Goal: Task Accomplishment & Management: Manage account settings

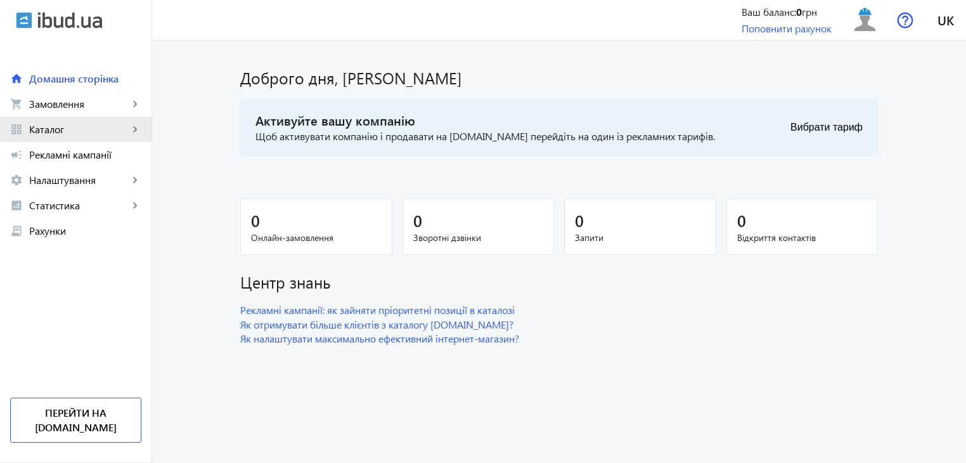
click at [136, 130] on mat-icon "keyboard_arrow_right" at bounding box center [135, 129] width 13 height 13
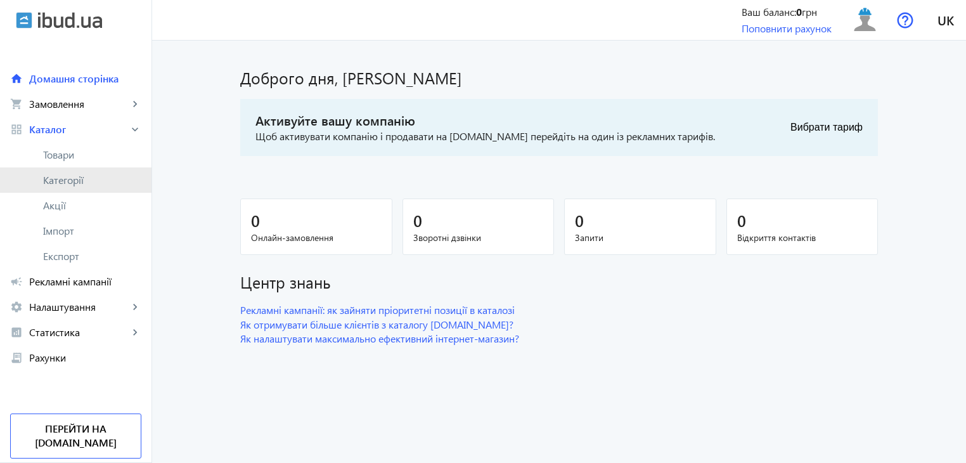
click at [73, 188] on link "Категорії" at bounding box center [75, 179] width 151 height 25
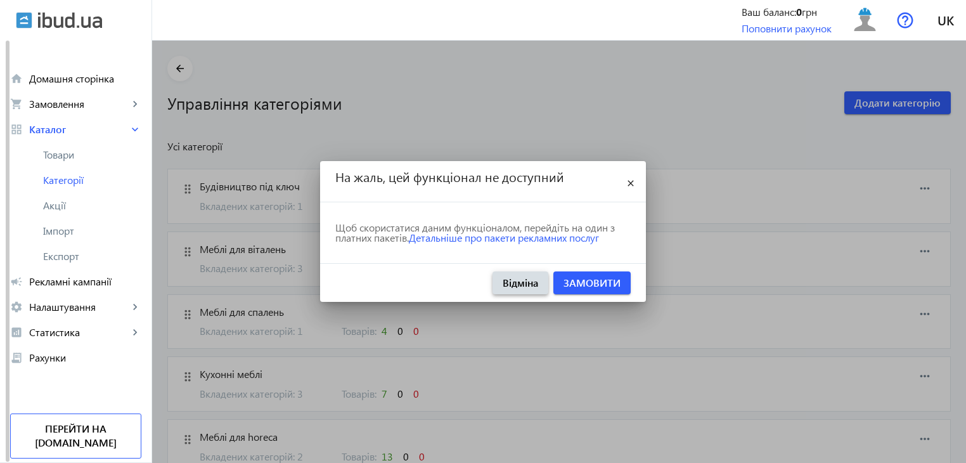
click at [513, 282] on span "Відміна" at bounding box center [520, 283] width 35 height 14
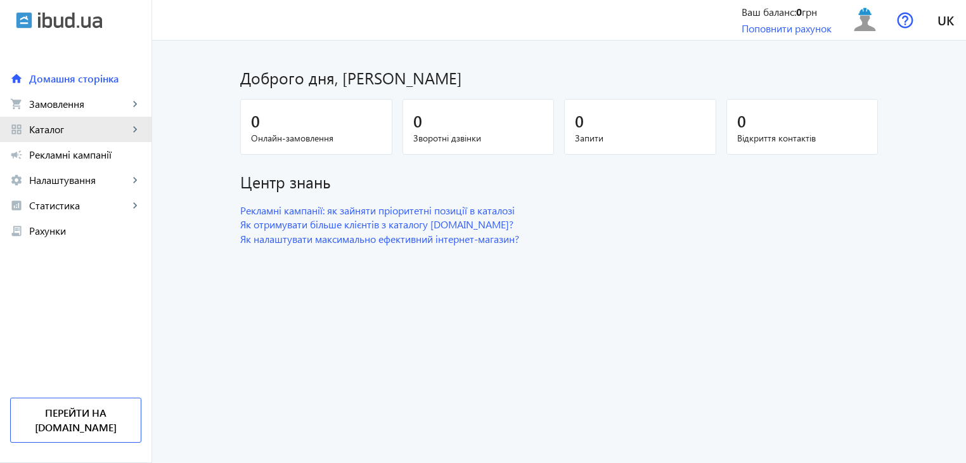
click at [136, 129] on mat-icon "keyboard_arrow_right" at bounding box center [135, 129] width 13 height 13
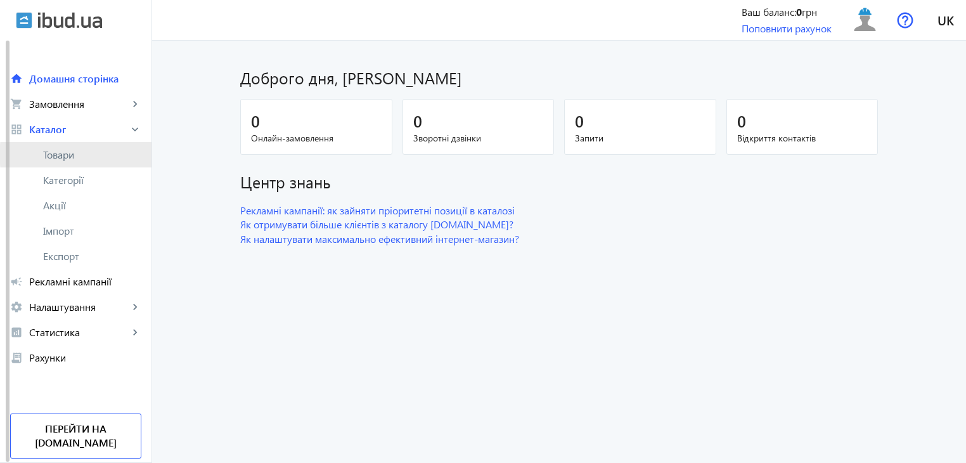
click at [86, 155] on span "Товари" at bounding box center [92, 154] width 98 height 13
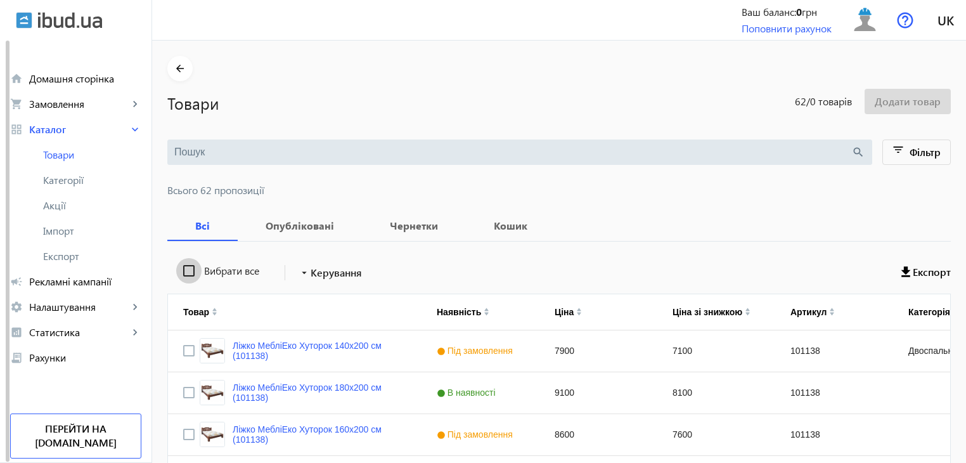
click at [183, 271] on input "Вибрати все" at bounding box center [188, 270] width 25 height 25
checkbox input "true"
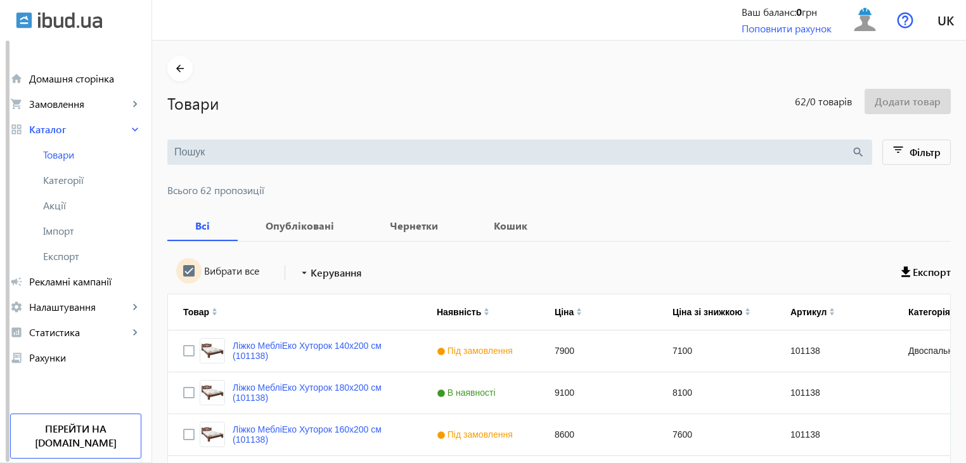
checkbox input "true"
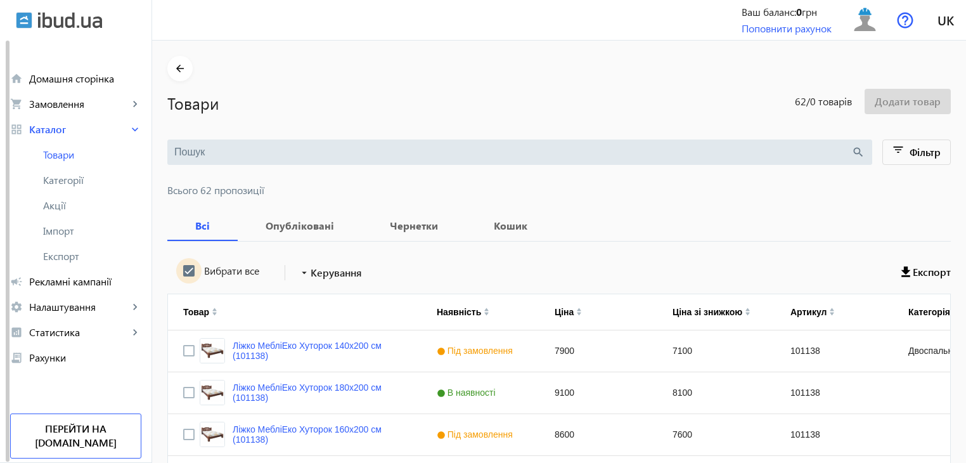
checkbox input "true"
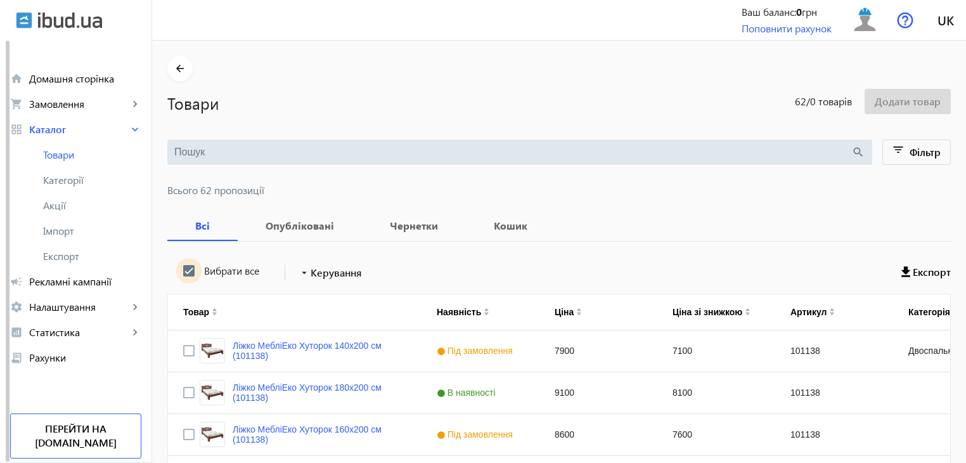
checkbox input "true"
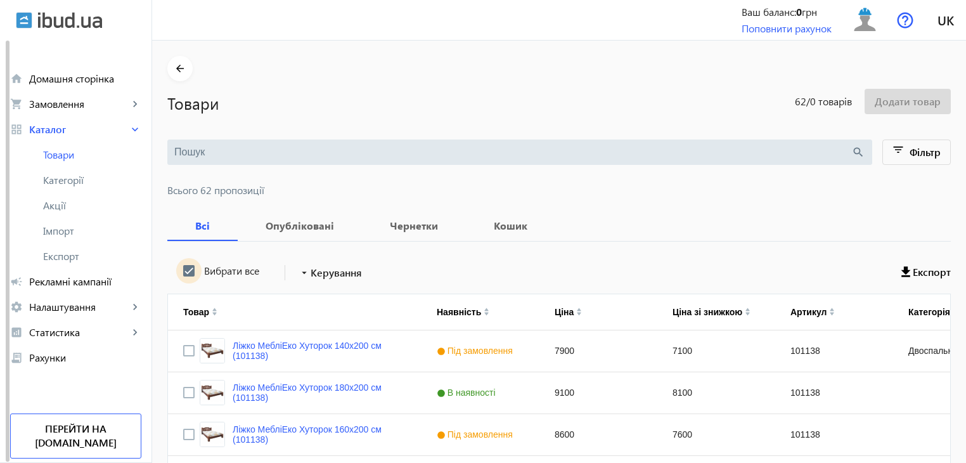
checkbox input "true"
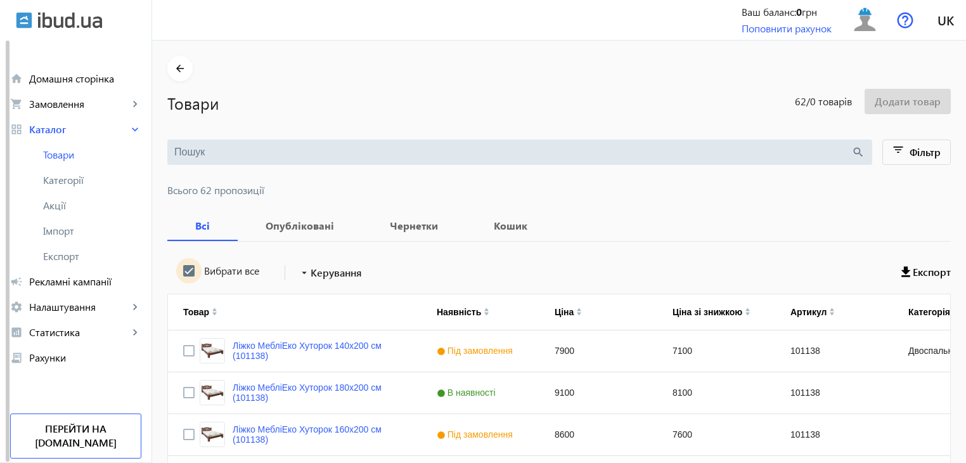
checkbox input "true"
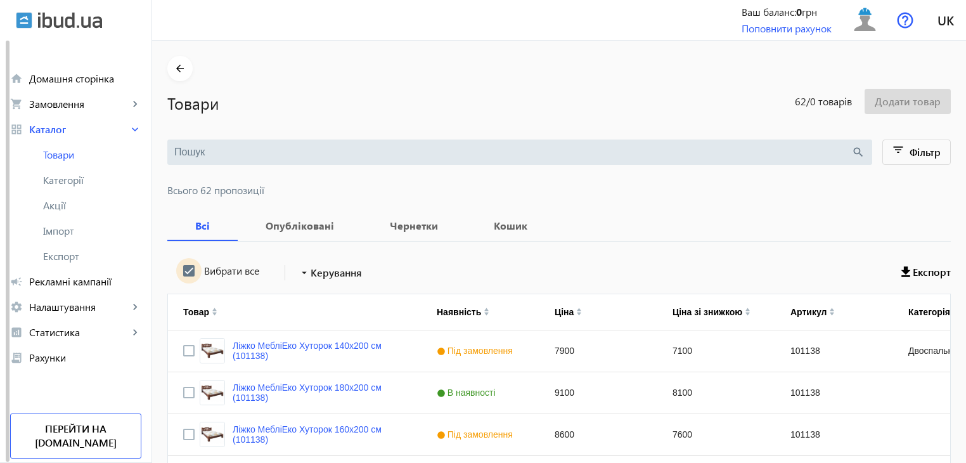
checkbox input "true"
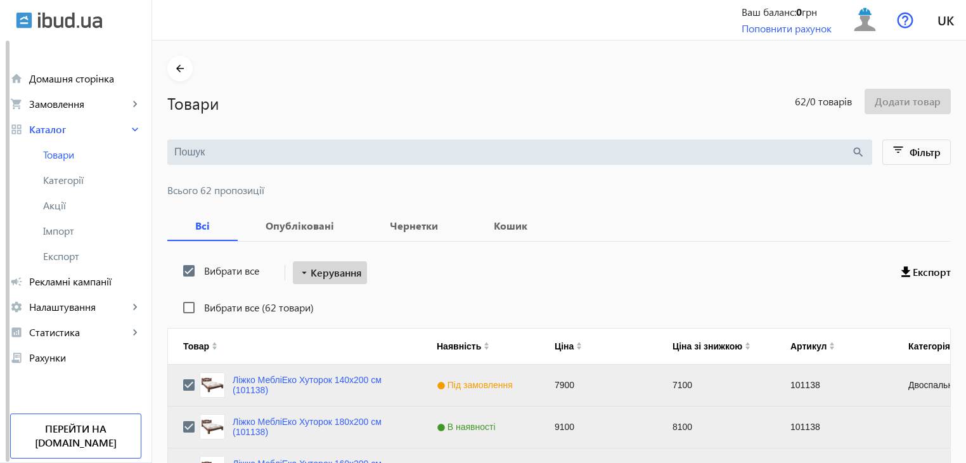
click at [334, 276] on span "Керування" at bounding box center [336, 272] width 51 height 15
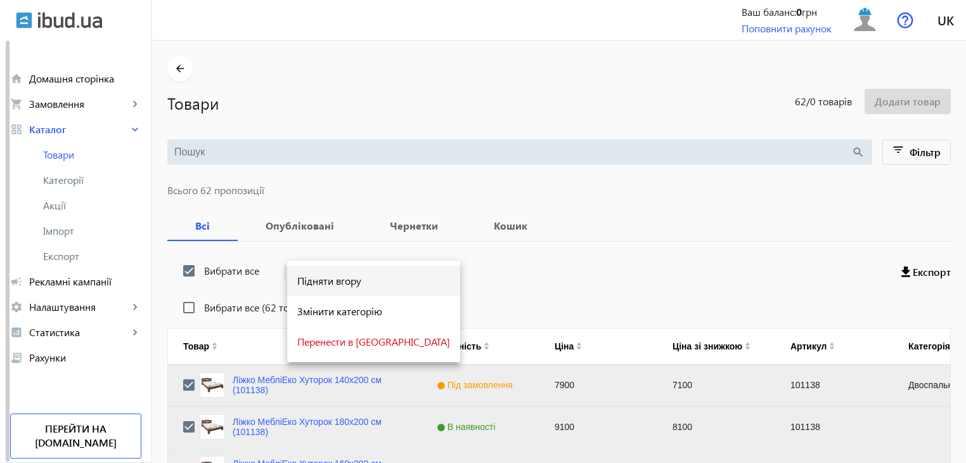
click at [333, 283] on span "Підняти вгору" at bounding box center [373, 281] width 153 height 10
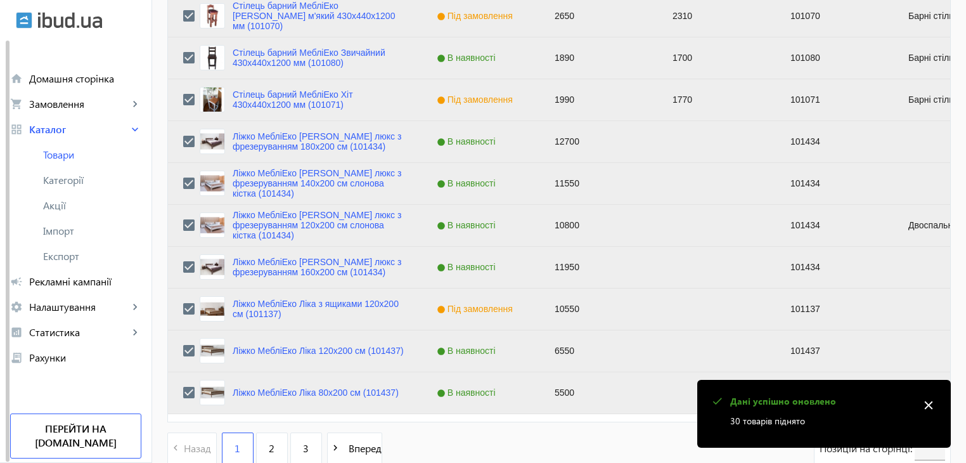
scroll to position [1278, 0]
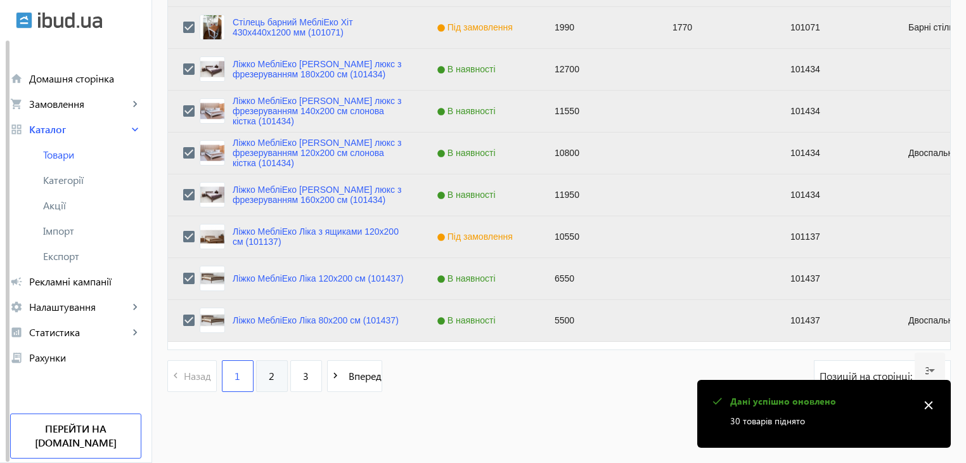
click at [269, 380] on link "2" at bounding box center [272, 376] width 32 height 32
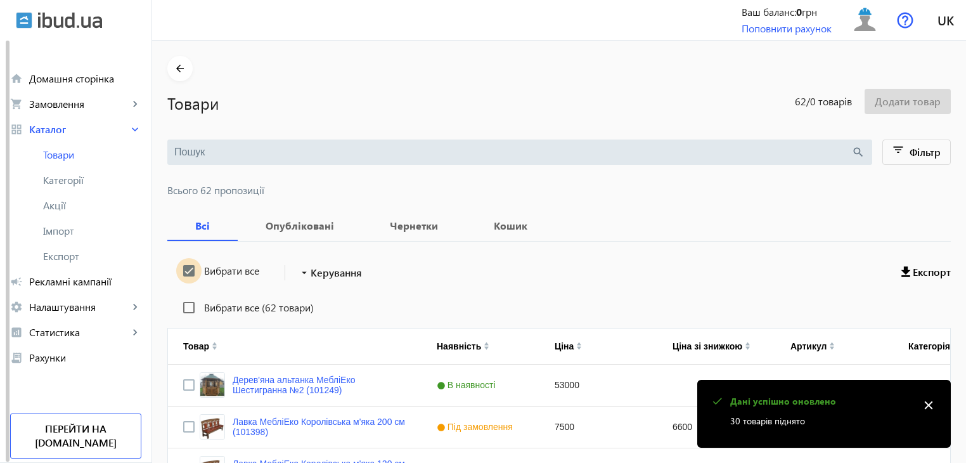
click at [180, 271] on input "Вибрати все" at bounding box center [188, 270] width 25 height 25
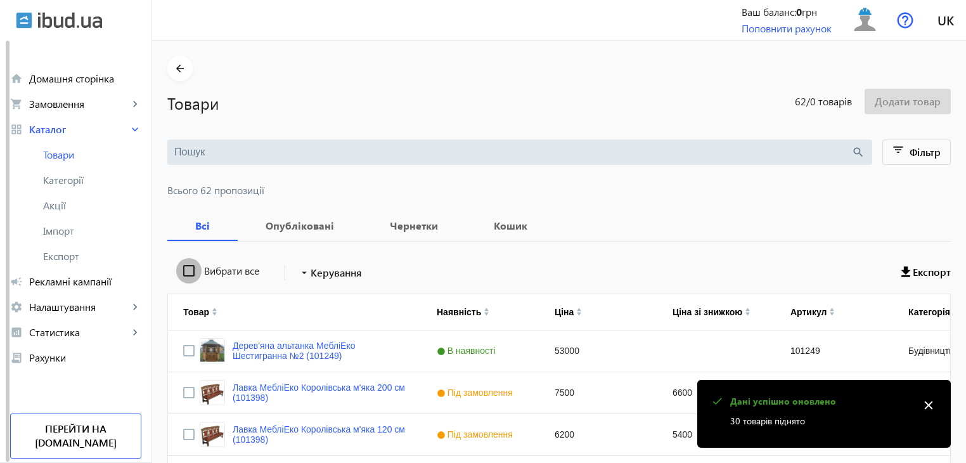
click at [180, 271] on input "Вибрати все" at bounding box center [188, 270] width 25 height 25
checkbox input "true"
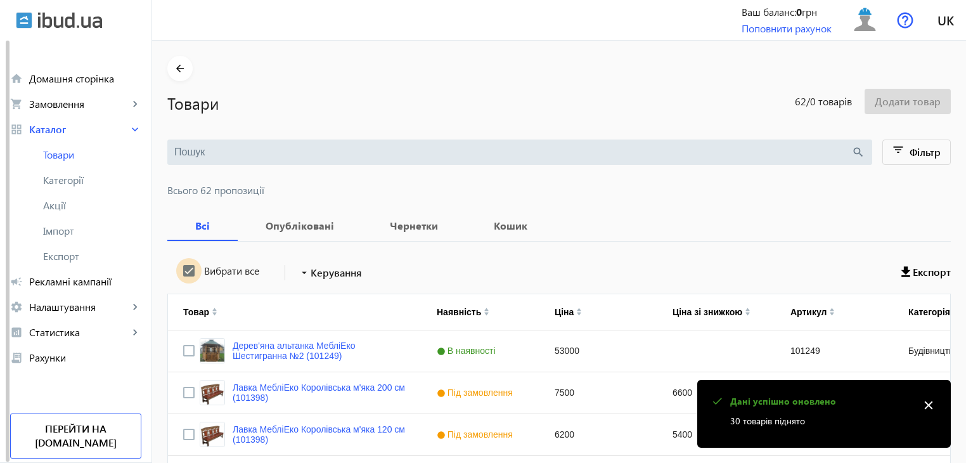
checkbox input "true"
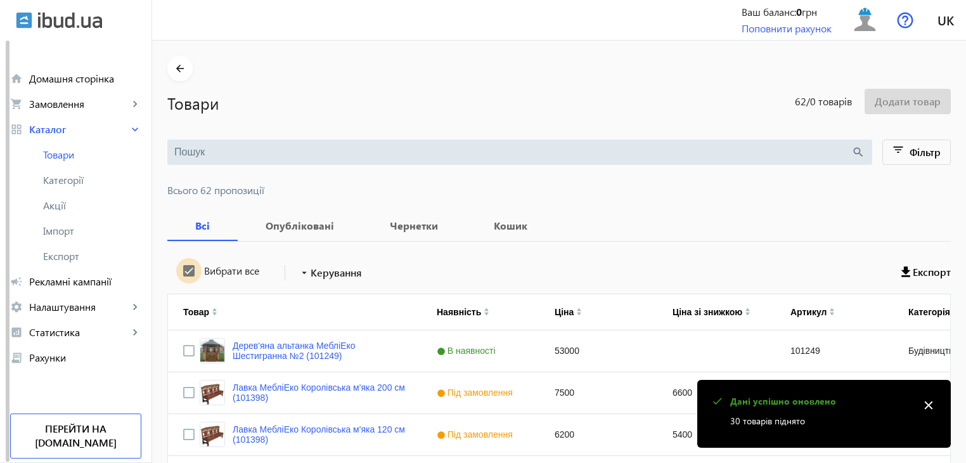
checkbox input "true"
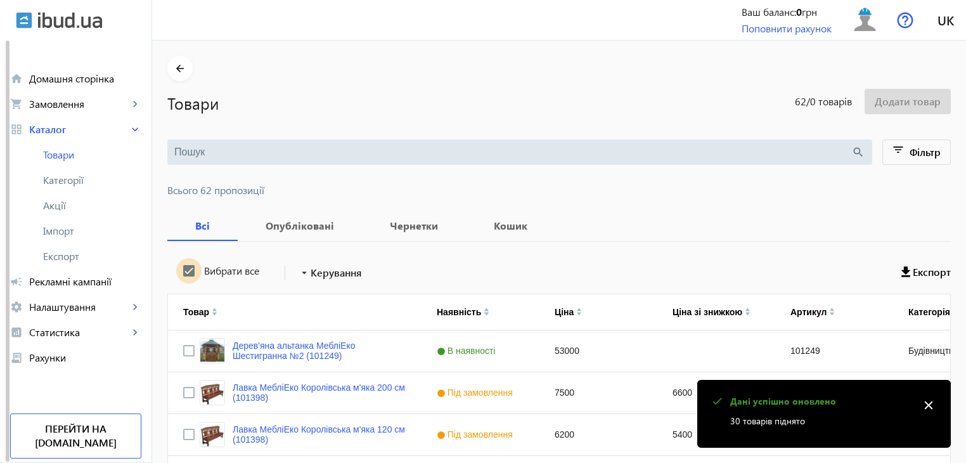
checkbox input "true"
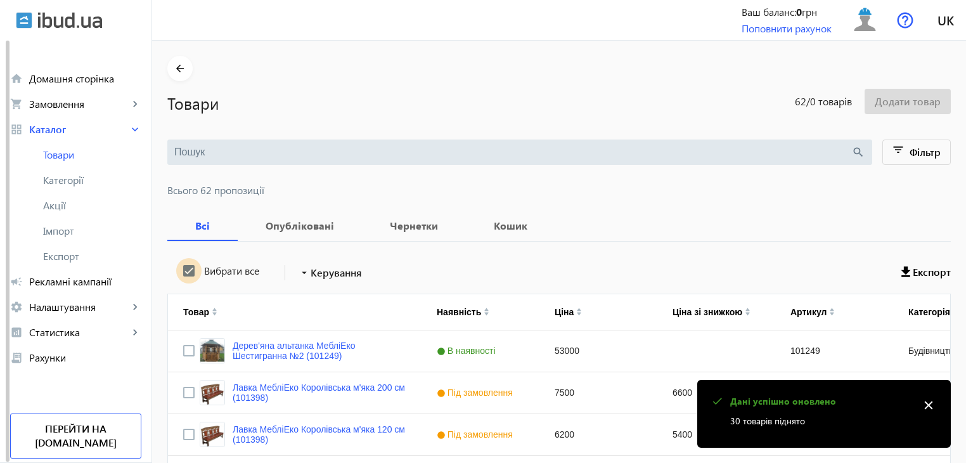
checkbox input "true"
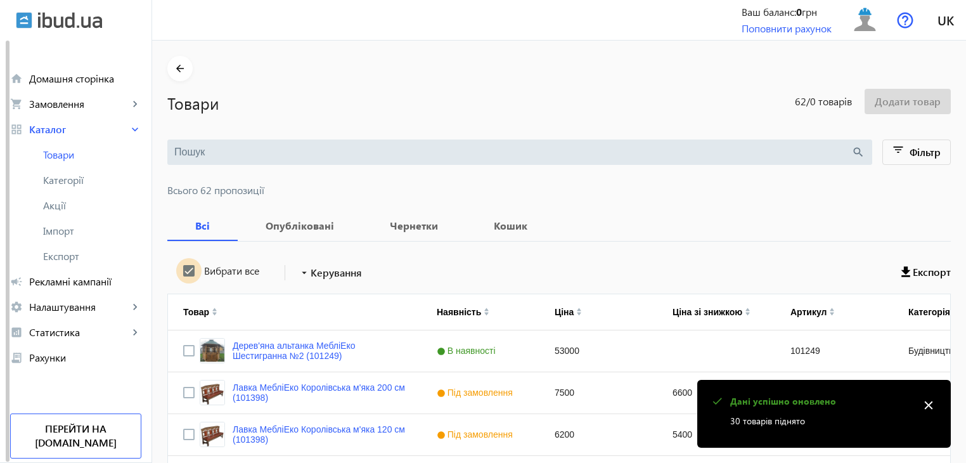
checkbox input "true"
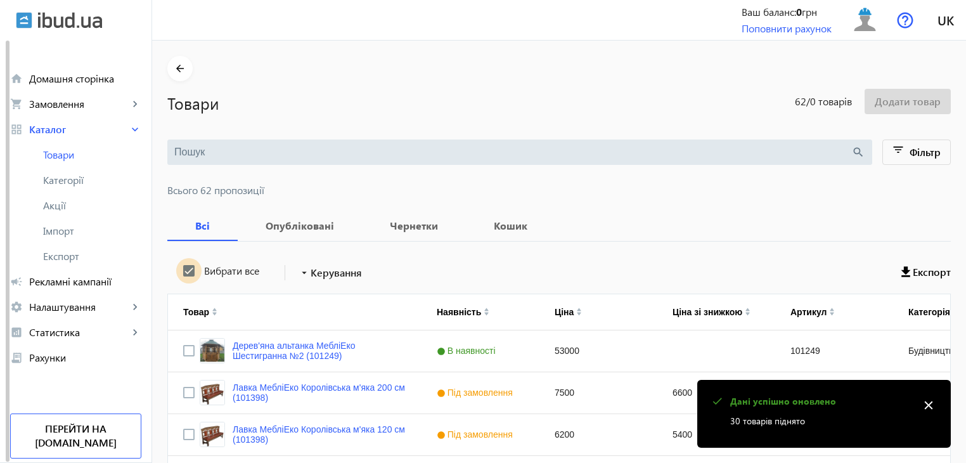
checkbox input "true"
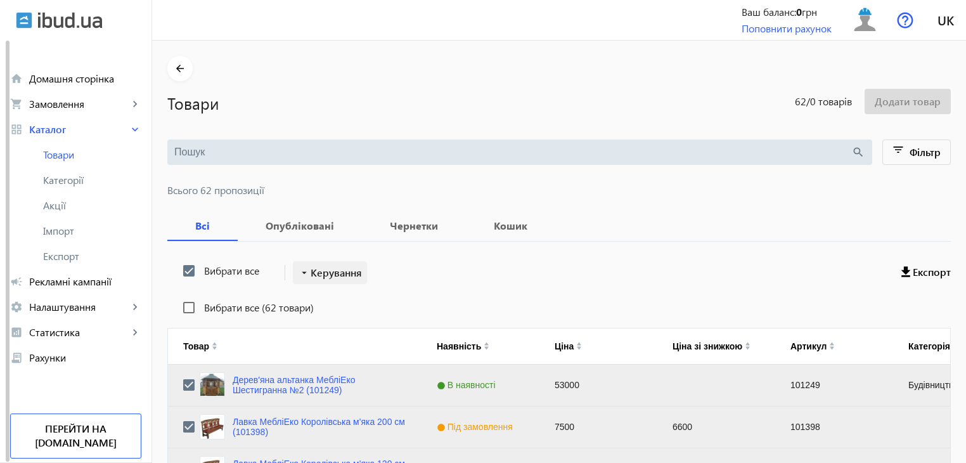
click at [311, 271] on span "Керування" at bounding box center [336, 272] width 51 height 15
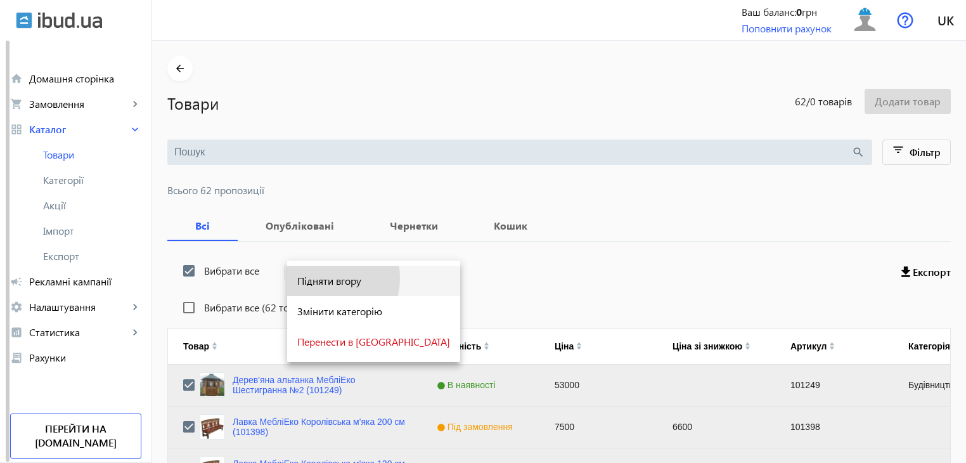
click at [317, 278] on span "Підняти вгору" at bounding box center [373, 281] width 153 height 10
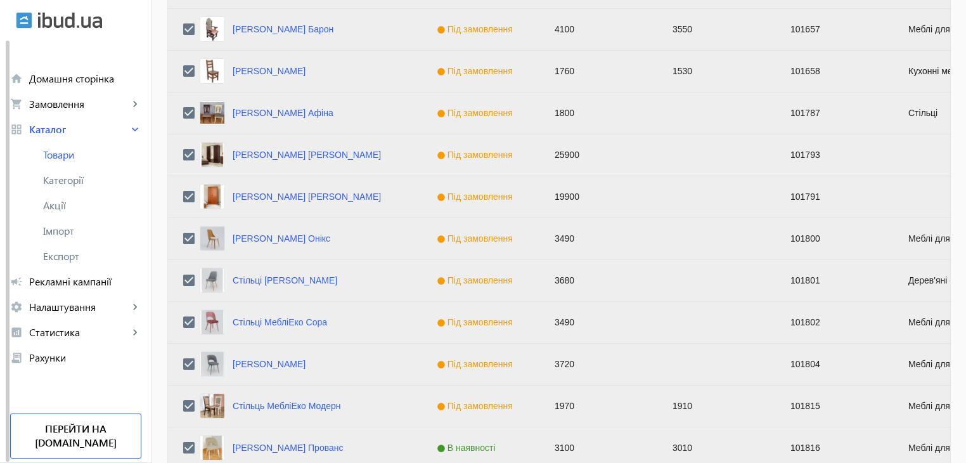
scroll to position [1278, 0]
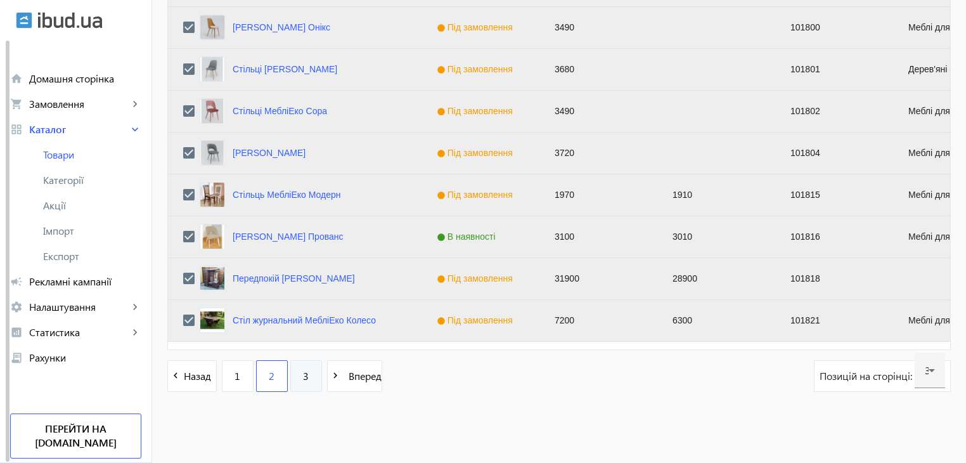
click at [292, 380] on link "3" at bounding box center [306, 376] width 32 height 32
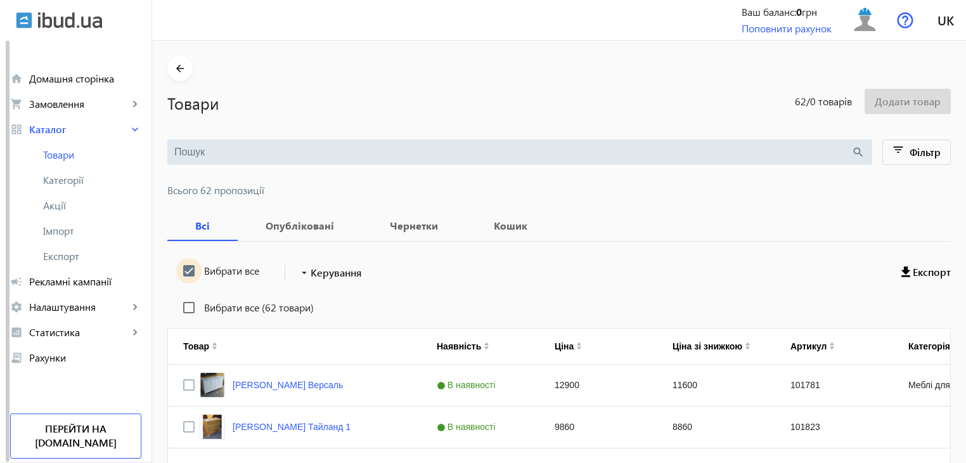
click at [183, 273] on input "Вибрати все" at bounding box center [188, 270] width 25 height 25
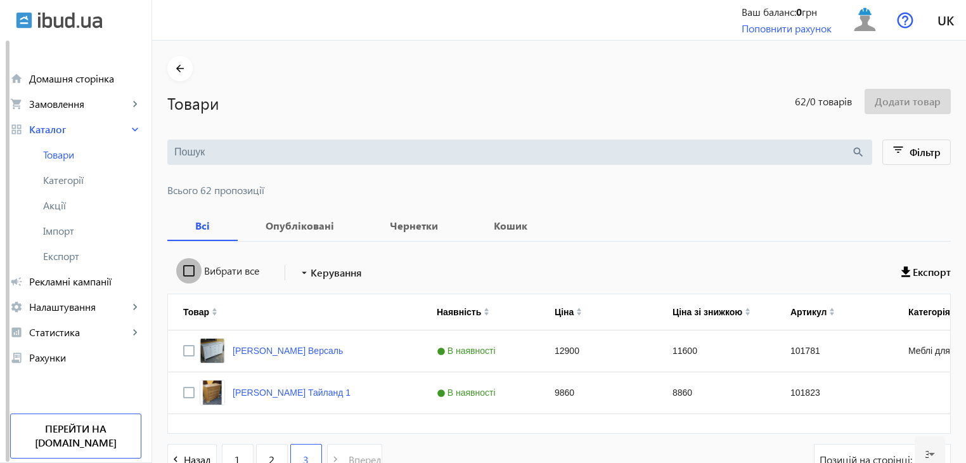
click at [182, 272] on input "Вибрати все" at bounding box center [188, 270] width 25 height 25
checkbox input "true"
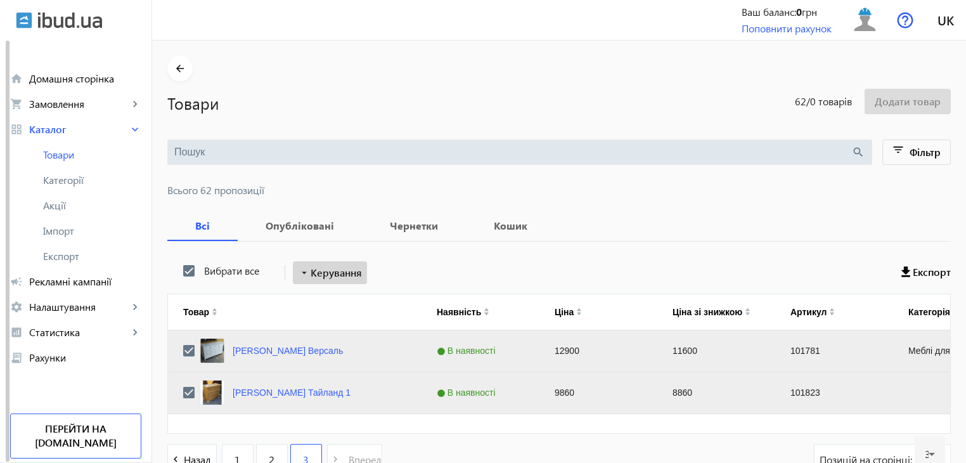
click at [337, 272] on span "Керування" at bounding box center [336, 272] width 51 height 15
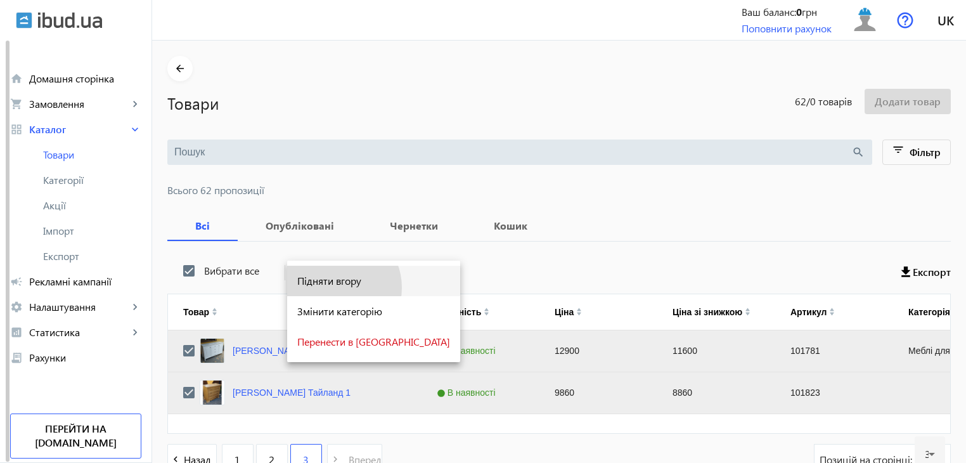
click at [335, 288] on button "Підняти вгору" at bounding box center [373, 281] width 173 height 30
